Goal: Find specific page/section: Find specific page/section

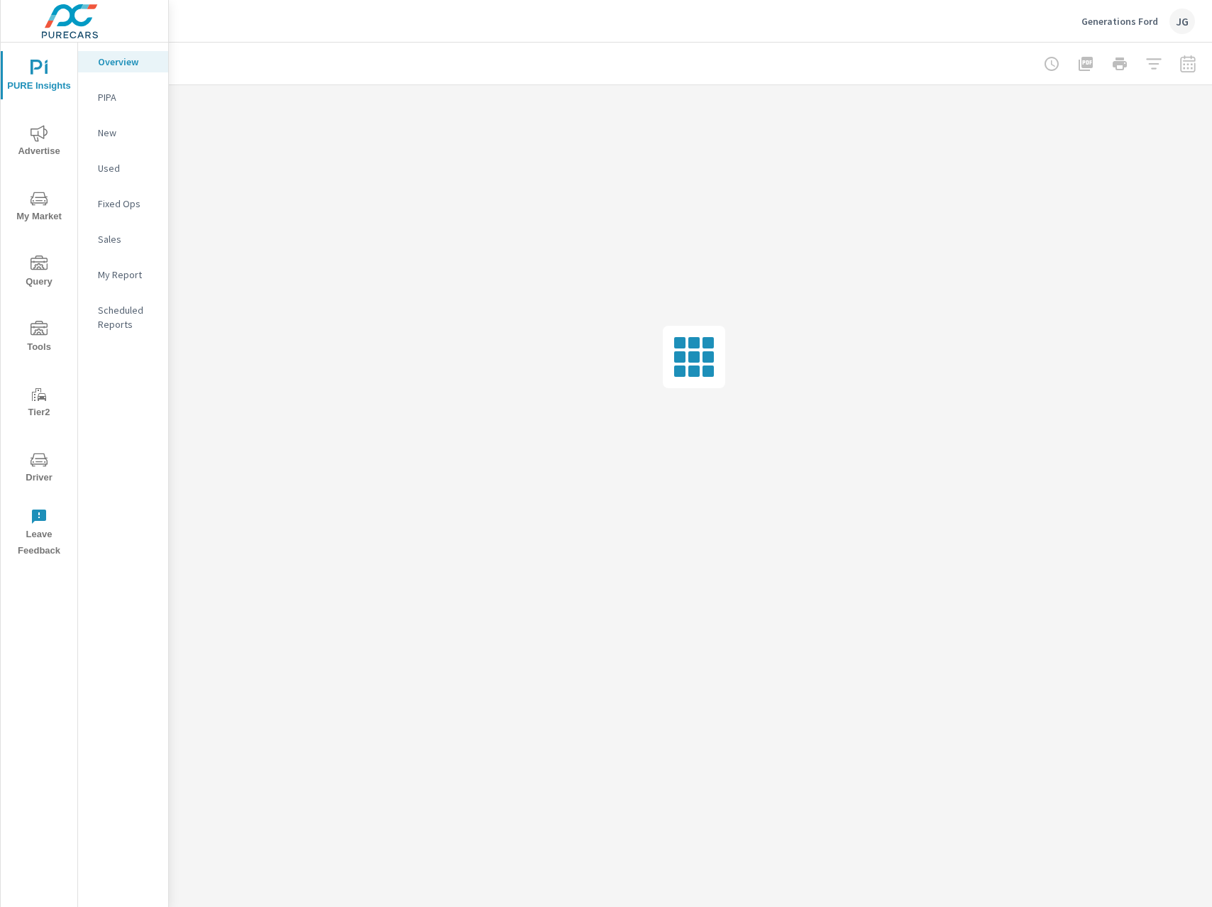
click at [35, 472] on span "Driver" at bounding box center [39, 468] width 68 height 35
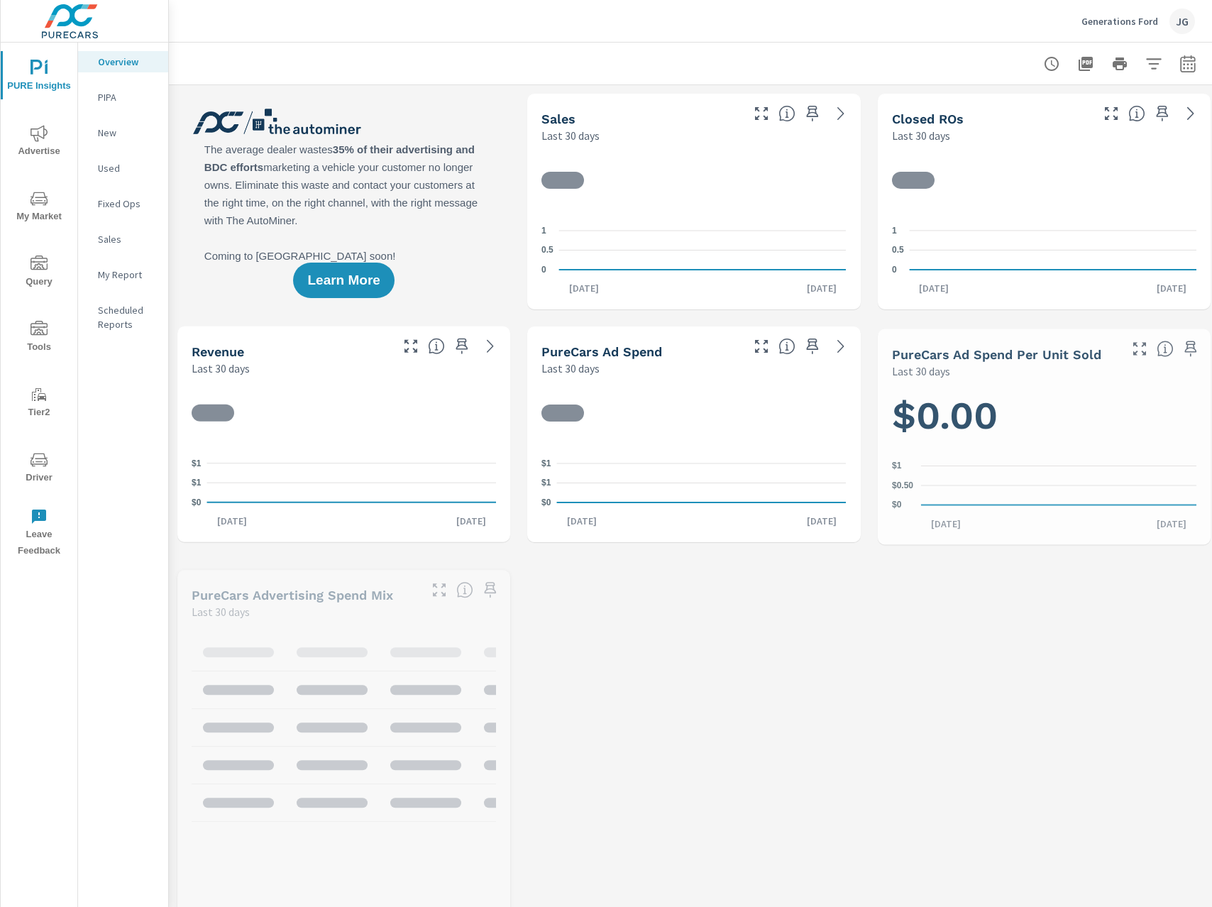
click at [43, 459] on icon "nav menu" at bounding box center [39, 459] width 17 height 17
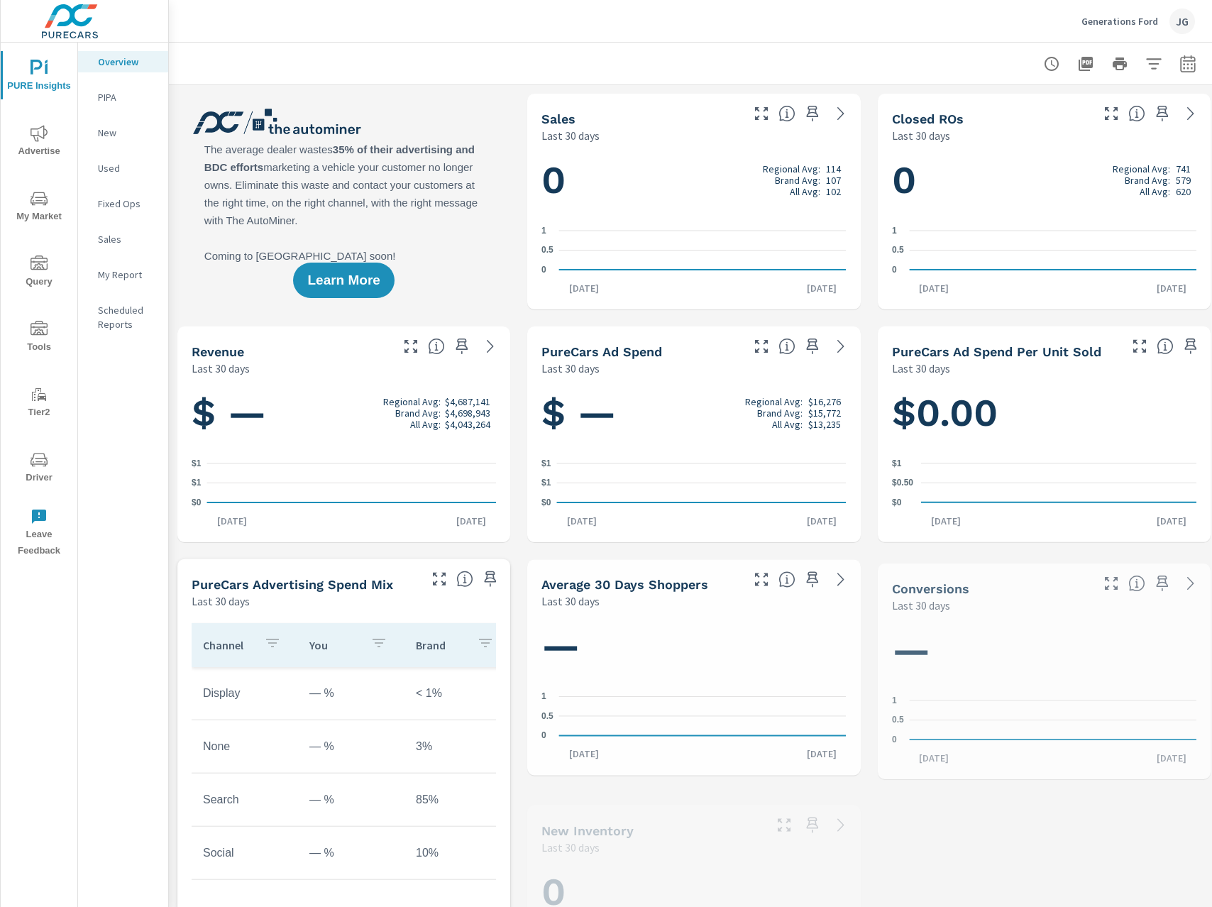
scroll to position [1, 0]
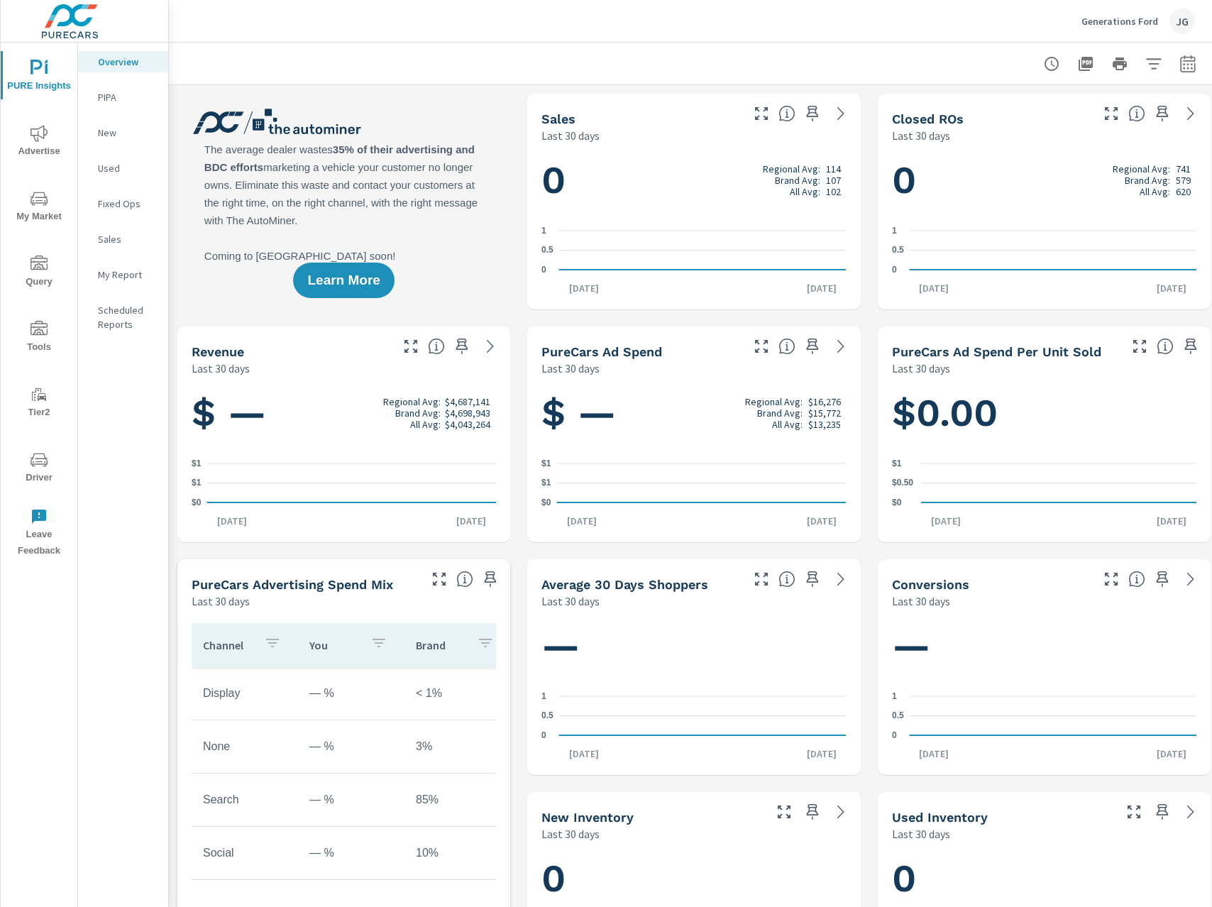
click at [42, 456] on icon "nav menu" at bounding box center [39, 459] width 17 height 17
